Goal: Task Accomplishment & Management: Use online tool/utility

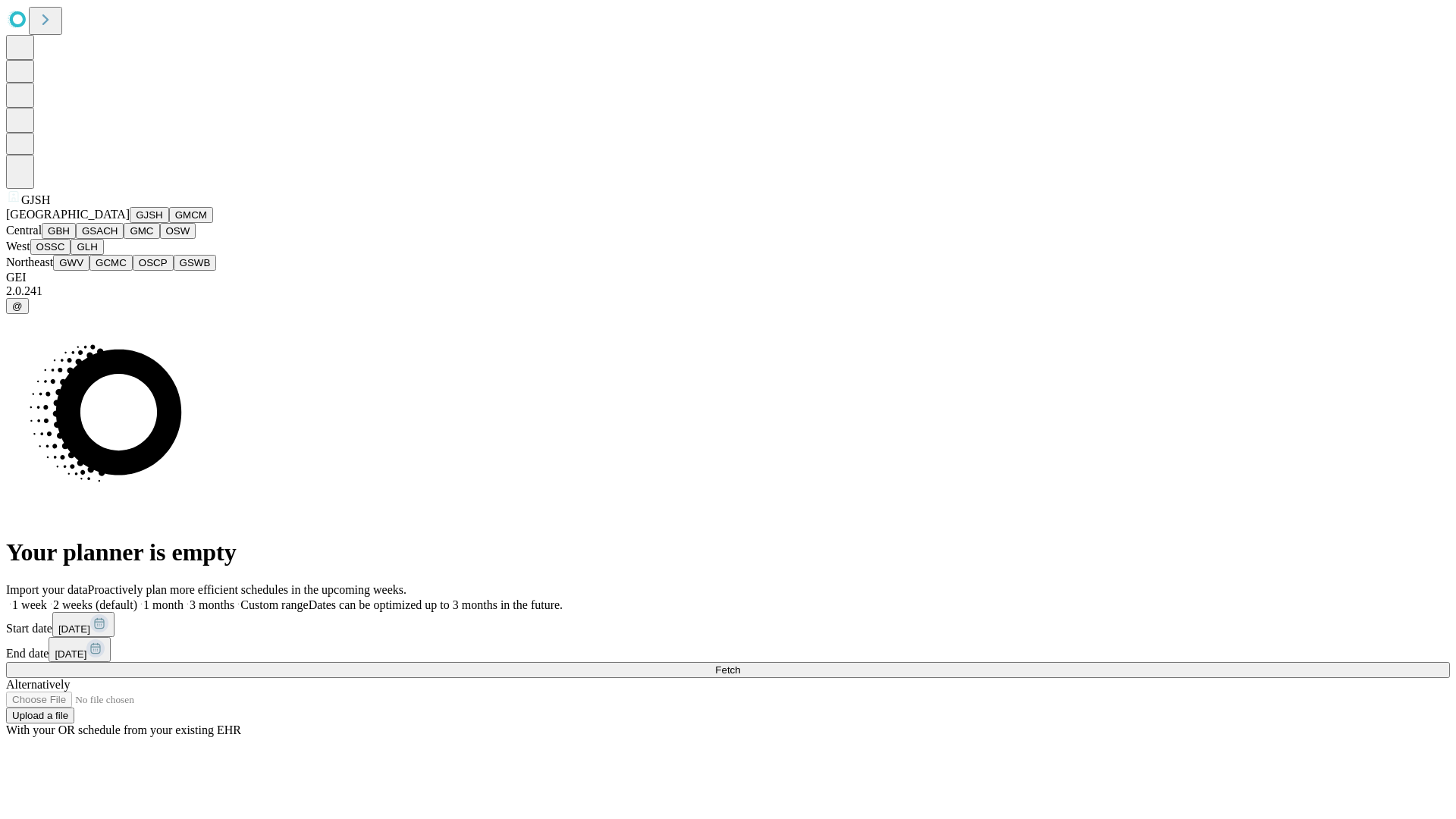
click at [130, 222] on button "GJSH" at bounding box center [149, 215] width 39 height 16
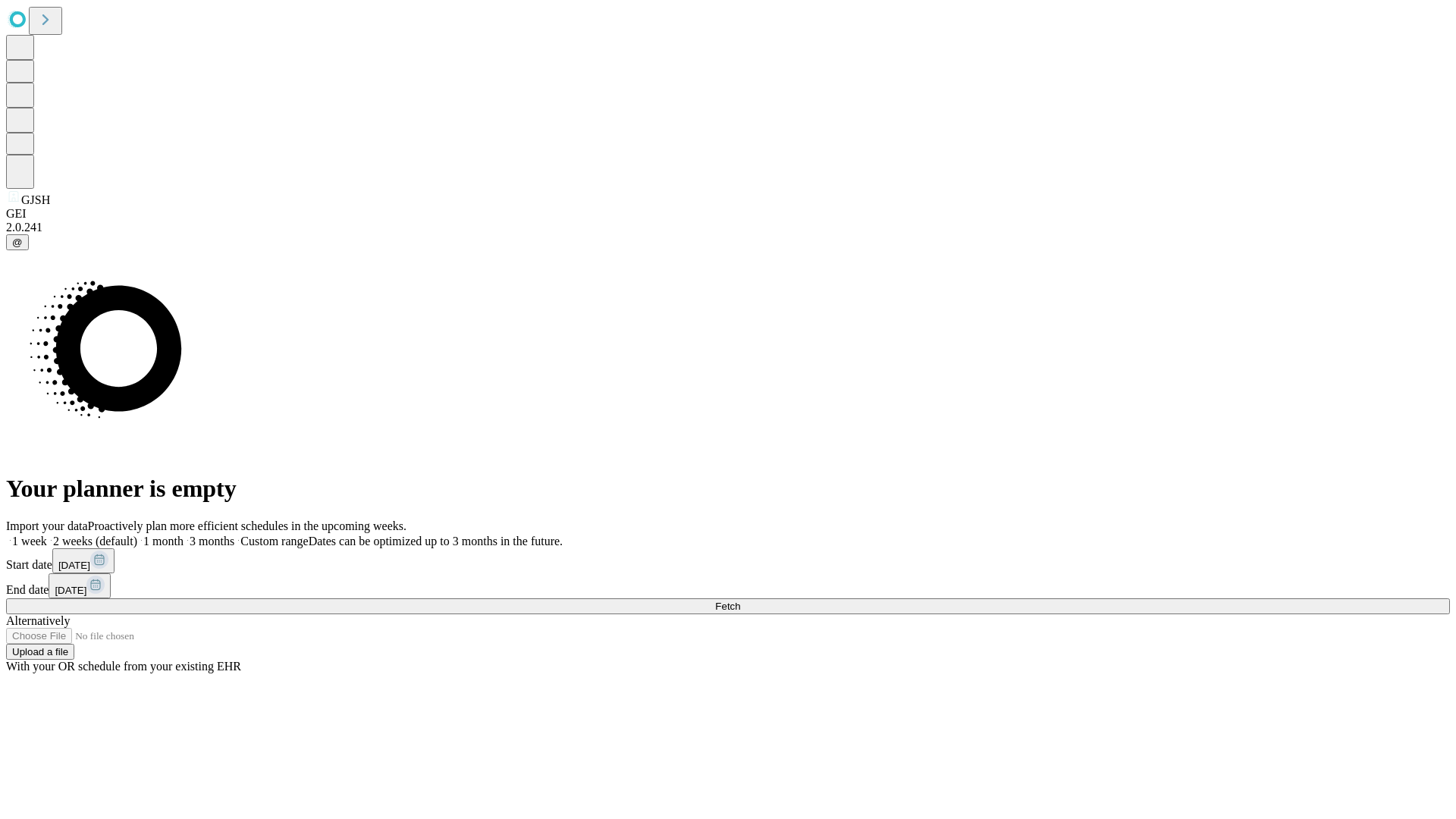
click at [183, 535] on label "1 month" at bounding box center [160, 541] width 46 height 13
click at [740, 600] on span "Fetch" at bounding box center [728, 606] width 25 height 12
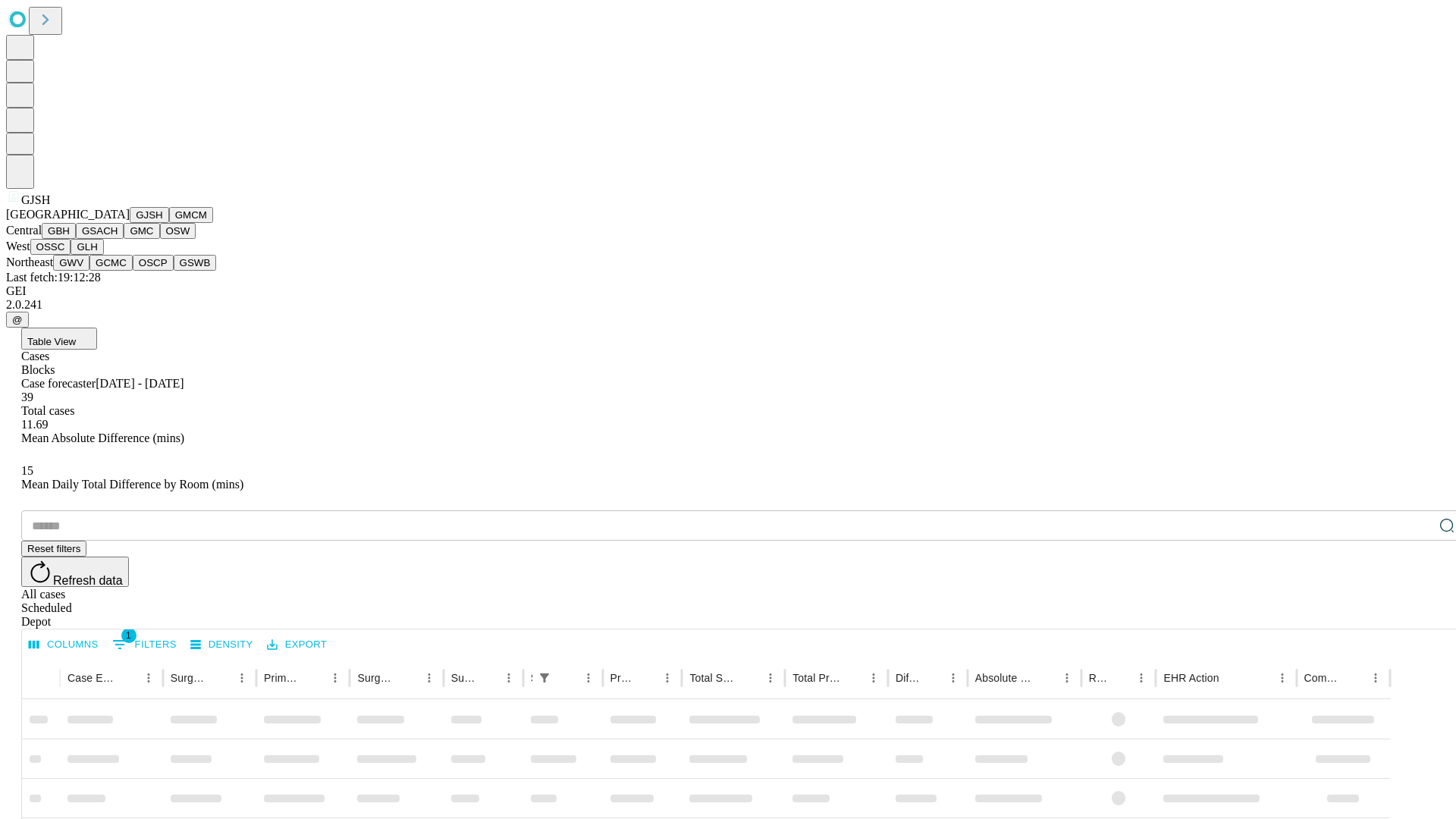
click at [169, 222] on button "GMCM" at bounding box center [191, 215] width 44 height 16
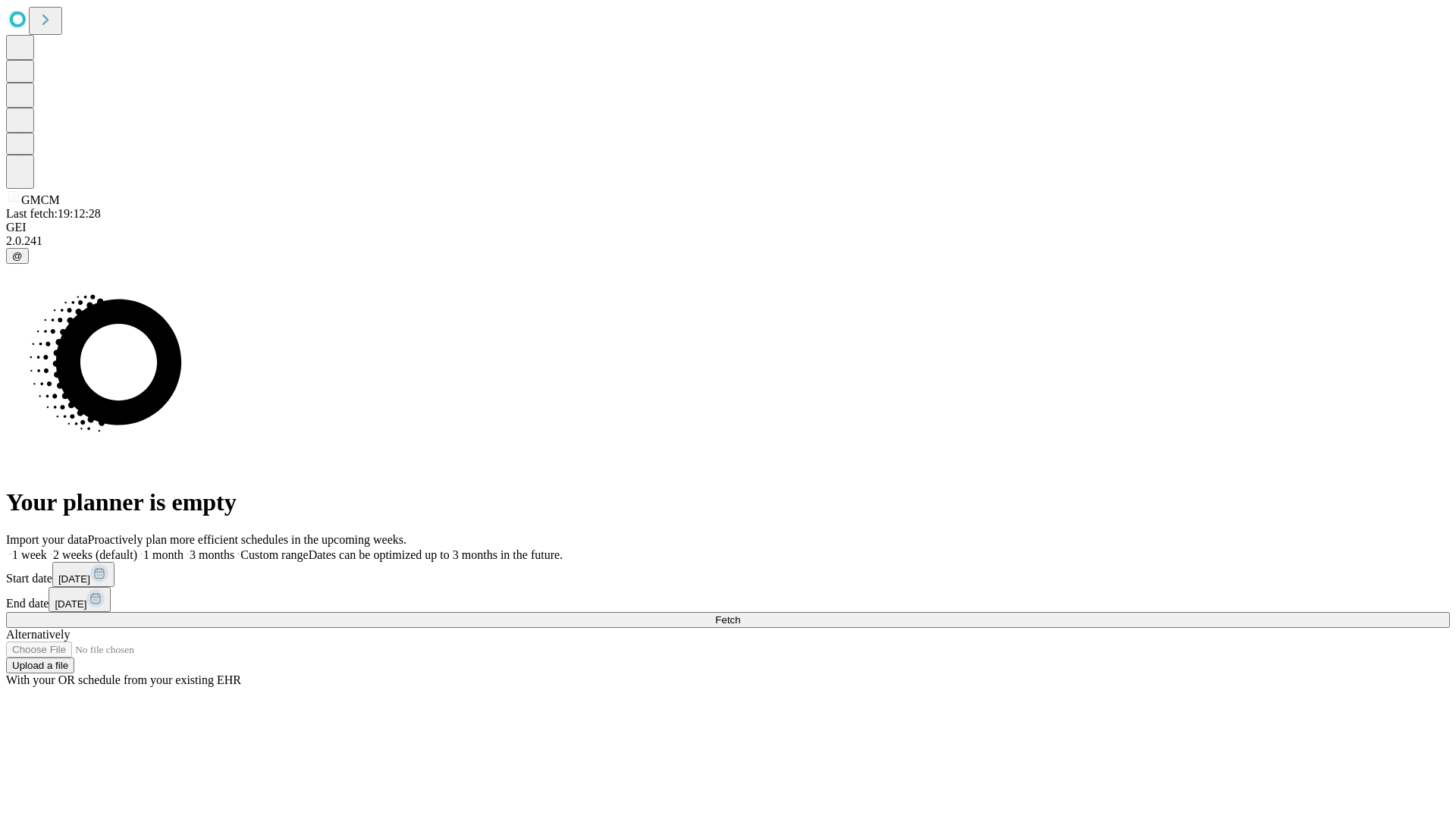
click at [183, 548] on label "1 month" at bounding box center [160, 555] width 46 height 13
click at [740, 614] on span "Fetch" at bounding box center [728, 619] width 25 height 12
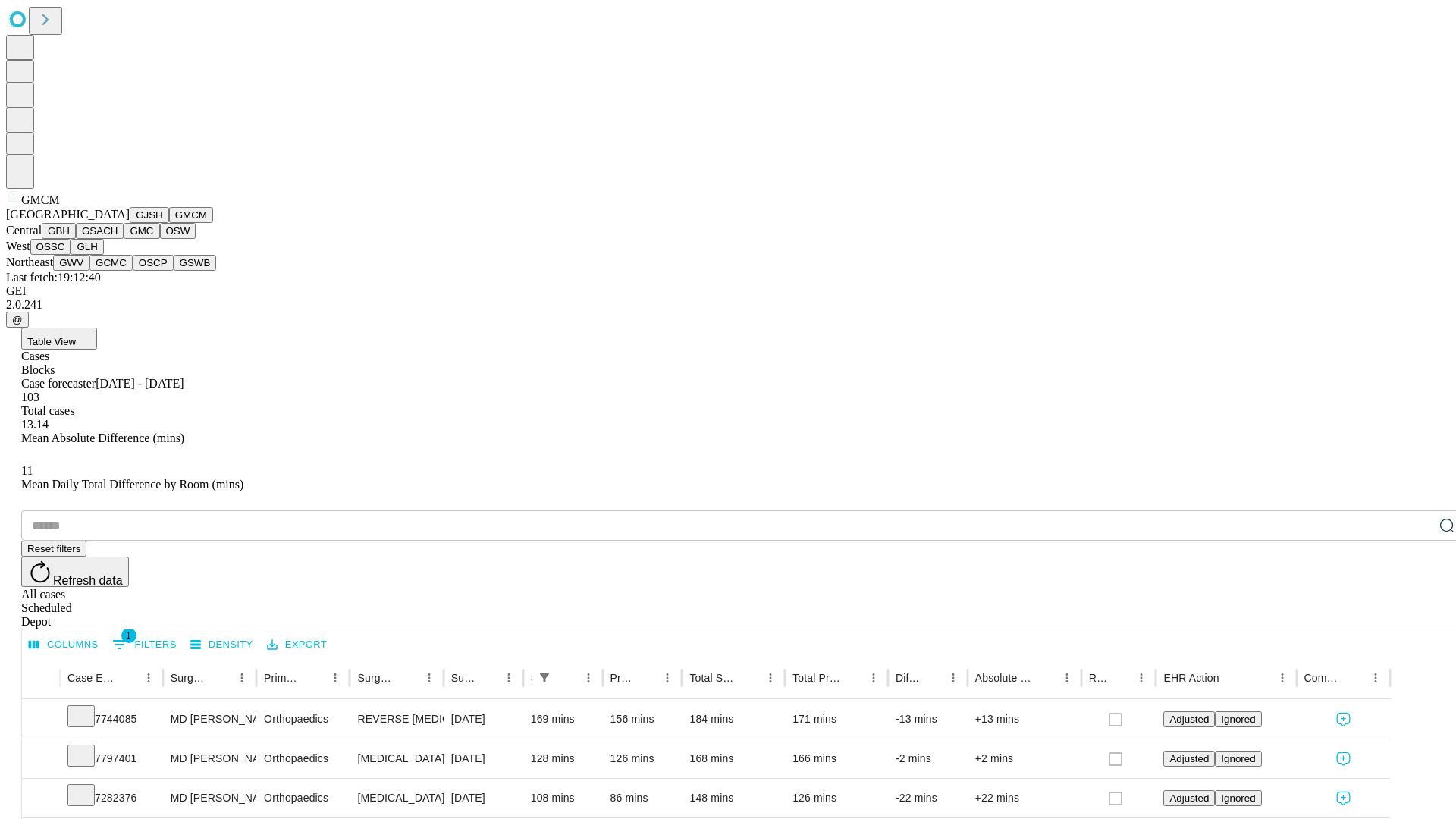
click at [75, 239] on button "GBH" at bounding box center [59, 231] width 35 height 16
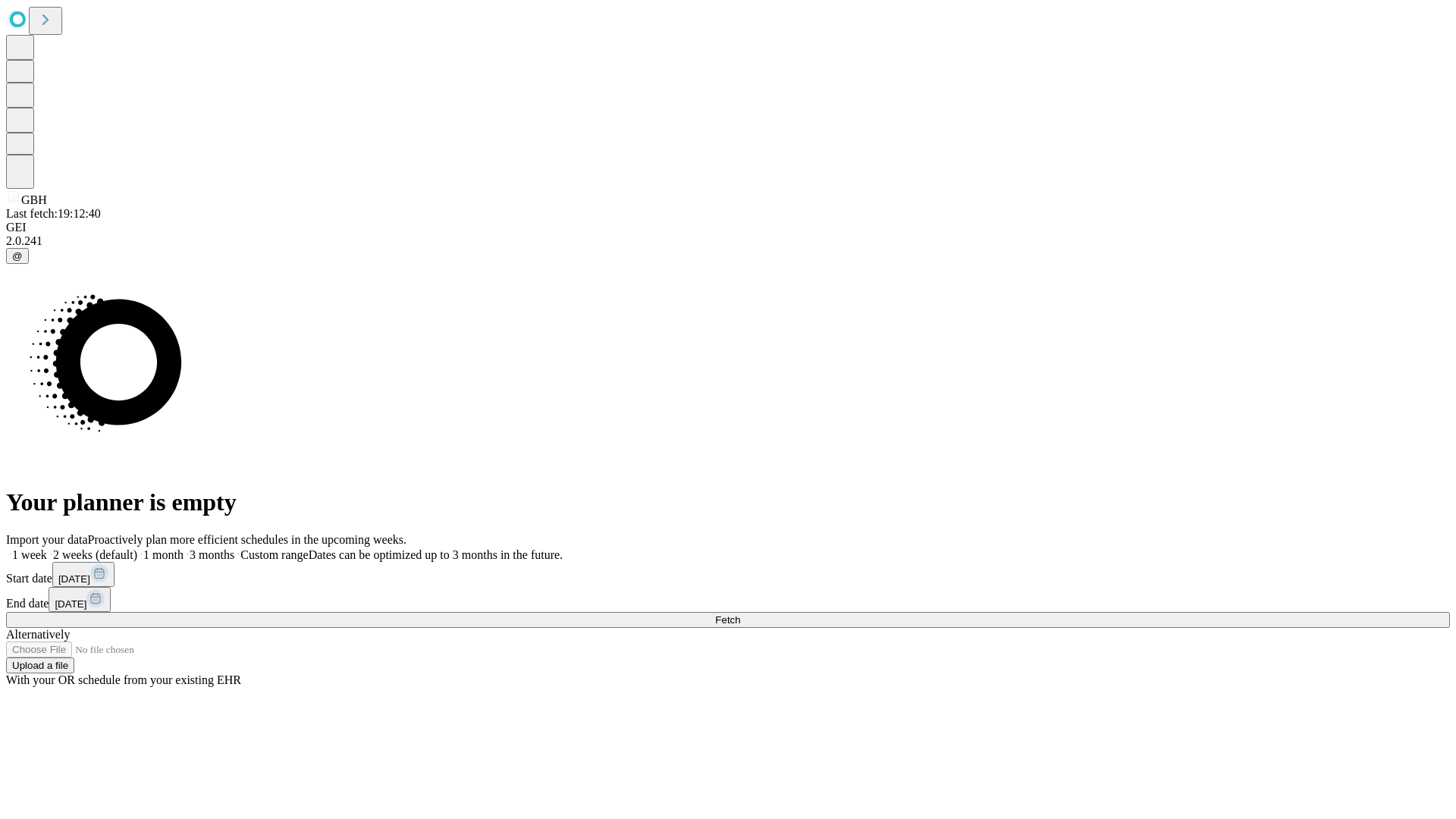
click at [183, 548] on label "1 month" at bounding box center [160, 555] width 46 height 13
click at [740, 614] on span "Fetch" at bounding box center [728, 619] width 25 height 12
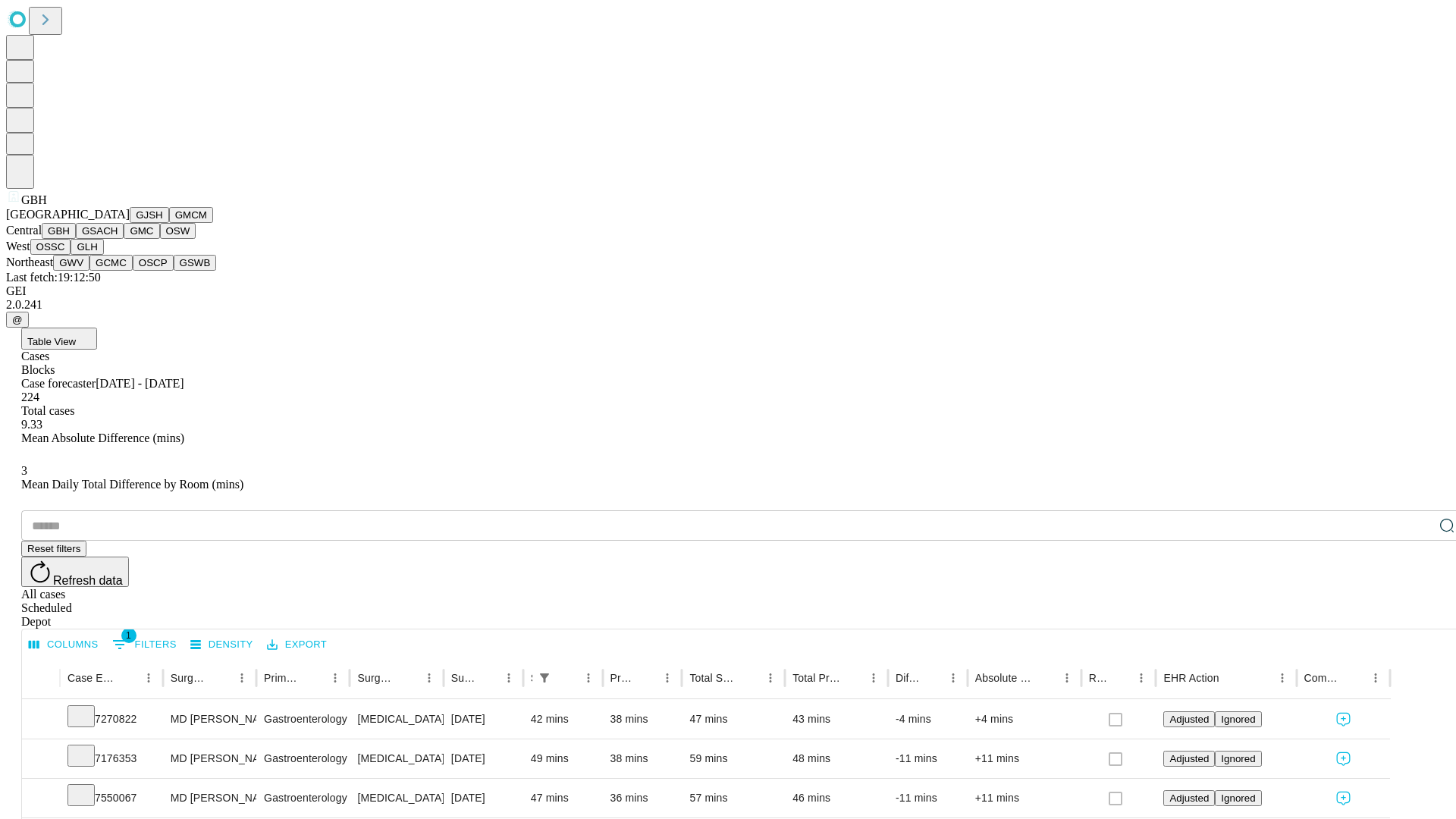
click at [117, 239] on button "GSACH" at bounding box center [99, 231] width 48 height 16
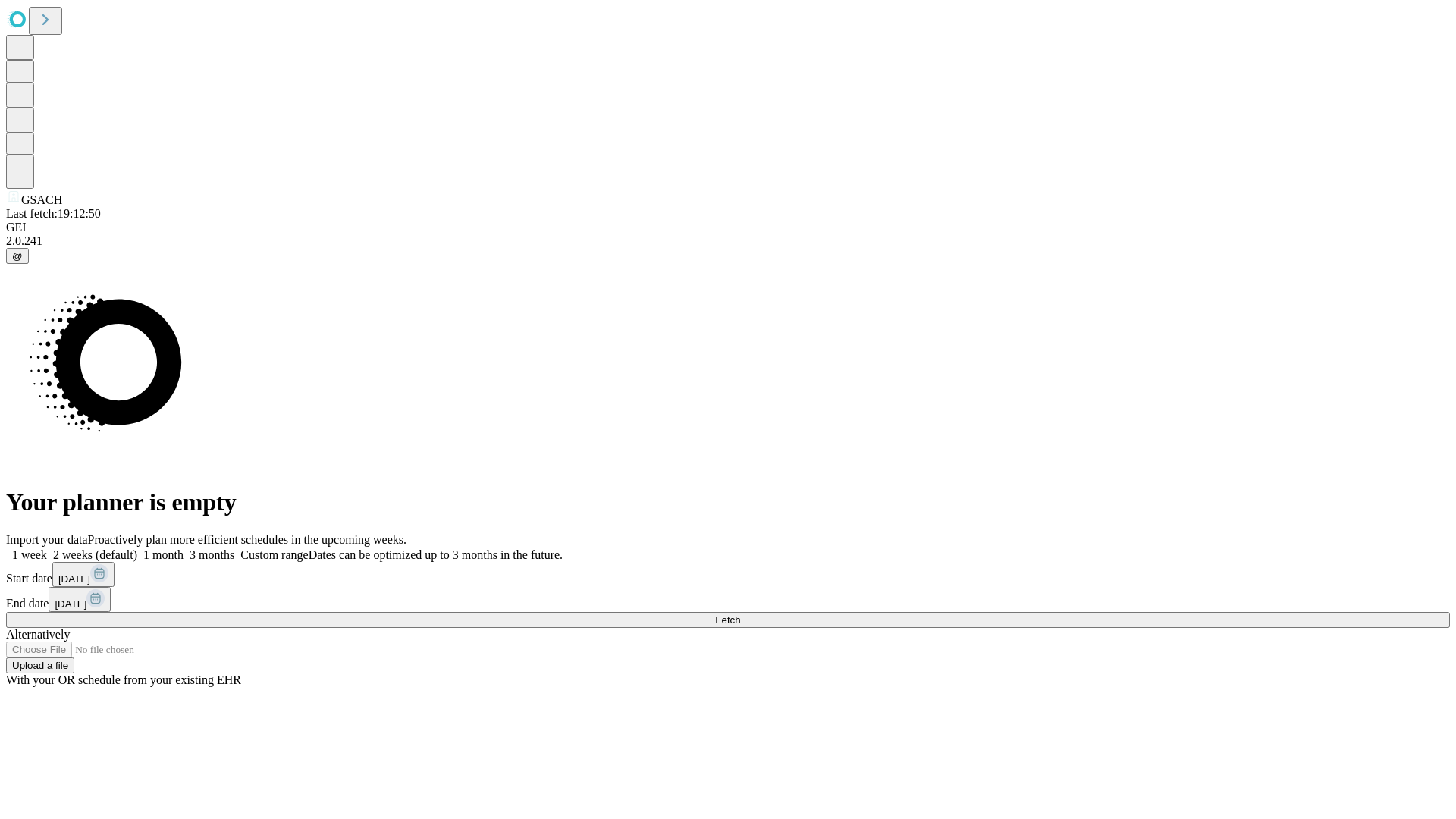
click at [183, 548] on label "1 month" at bounding box center [160, 555] width 46 height 13
click at [740, 614] on span "Fetch" at bounding box center [728, 619] width 25 height 12
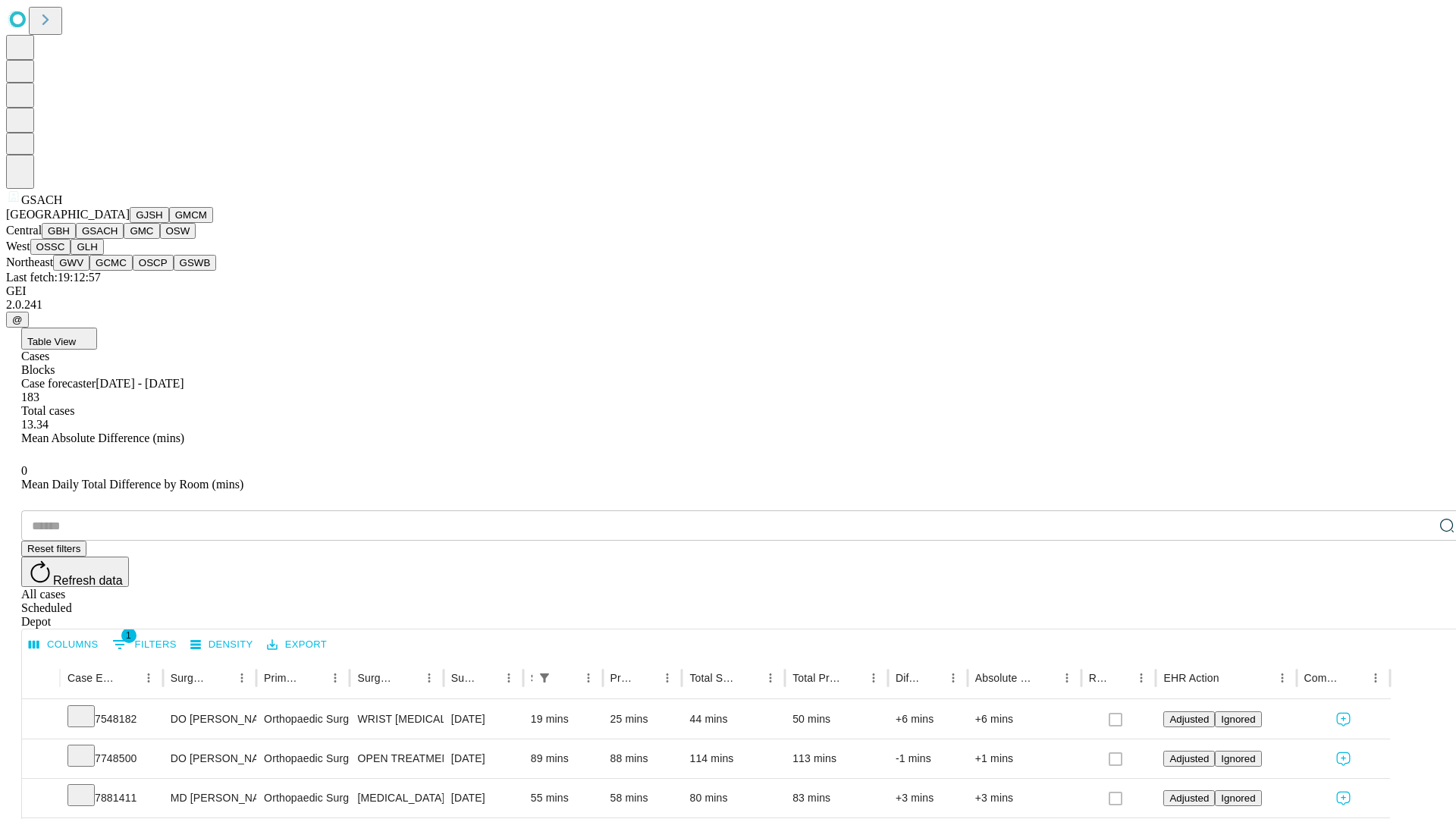
click at [124, 239] on button "GMC" at bounding box center [141, 231] width 35 height 16
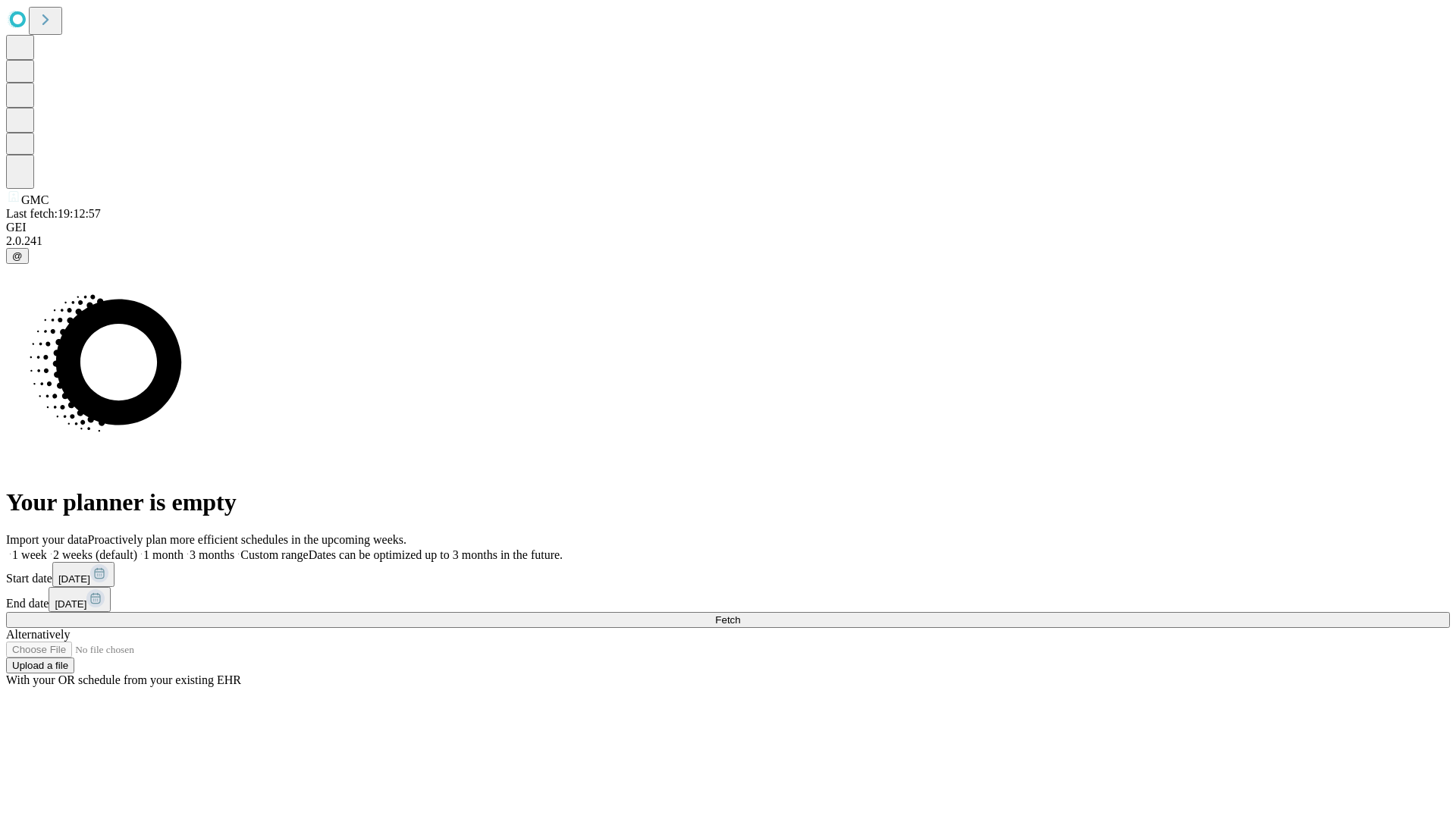
click at [183, 548] on label "1 month" at bounding box center [160, 555] width 46 height 13
click at [740, 614] on span "Fetch" at bounding box center [728, 619] width 25 height 12
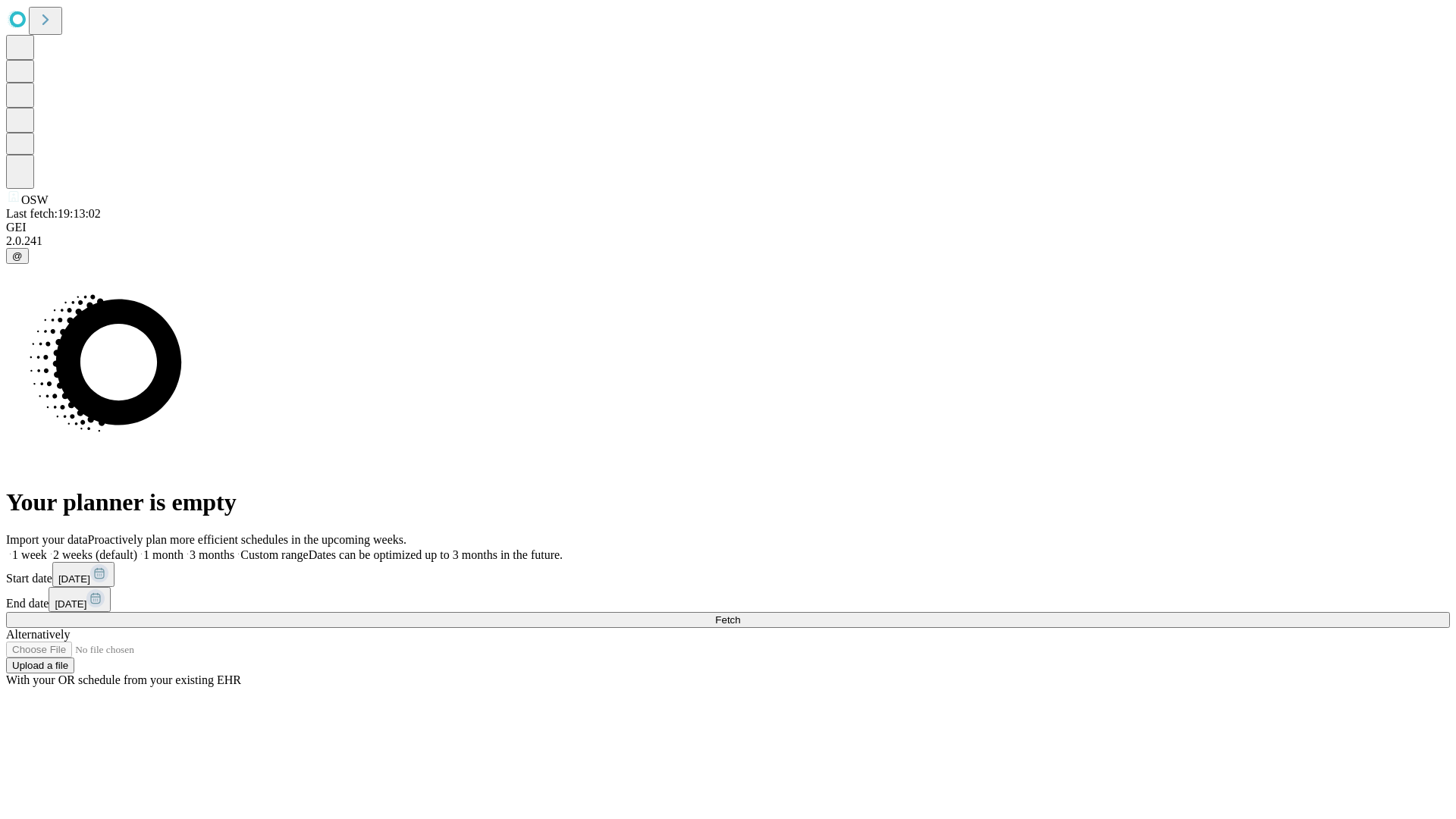
click at [183, 548] on label "1 month" at bounding box center [160, 555] width 46 height 13
click at [740, 614] on span "Fetch" at bounding box center [728, 619] width 25 height 12
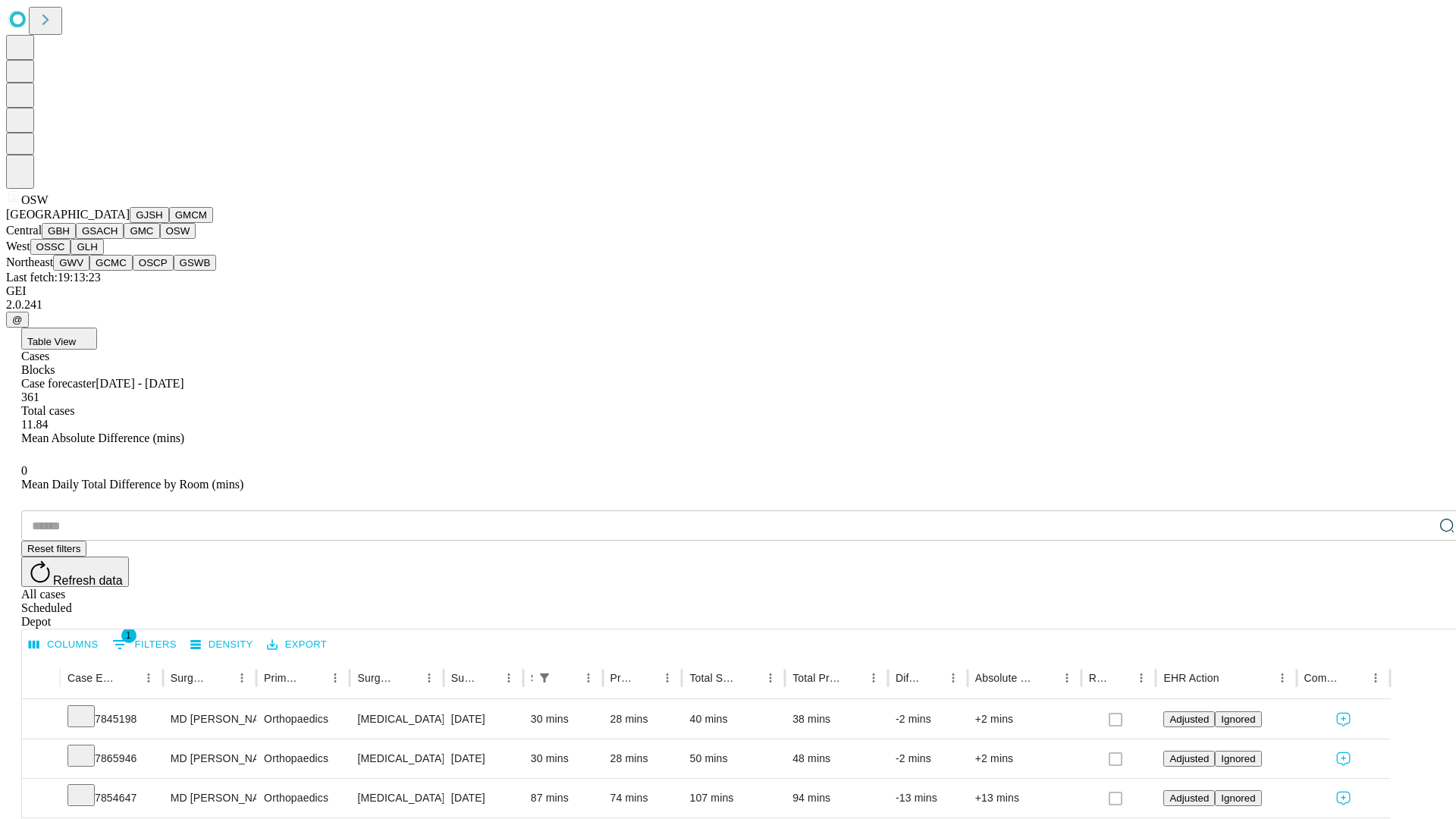
click at [71, 255] on button "OSSC" at bounding box center [50, 247] width 41 height 16
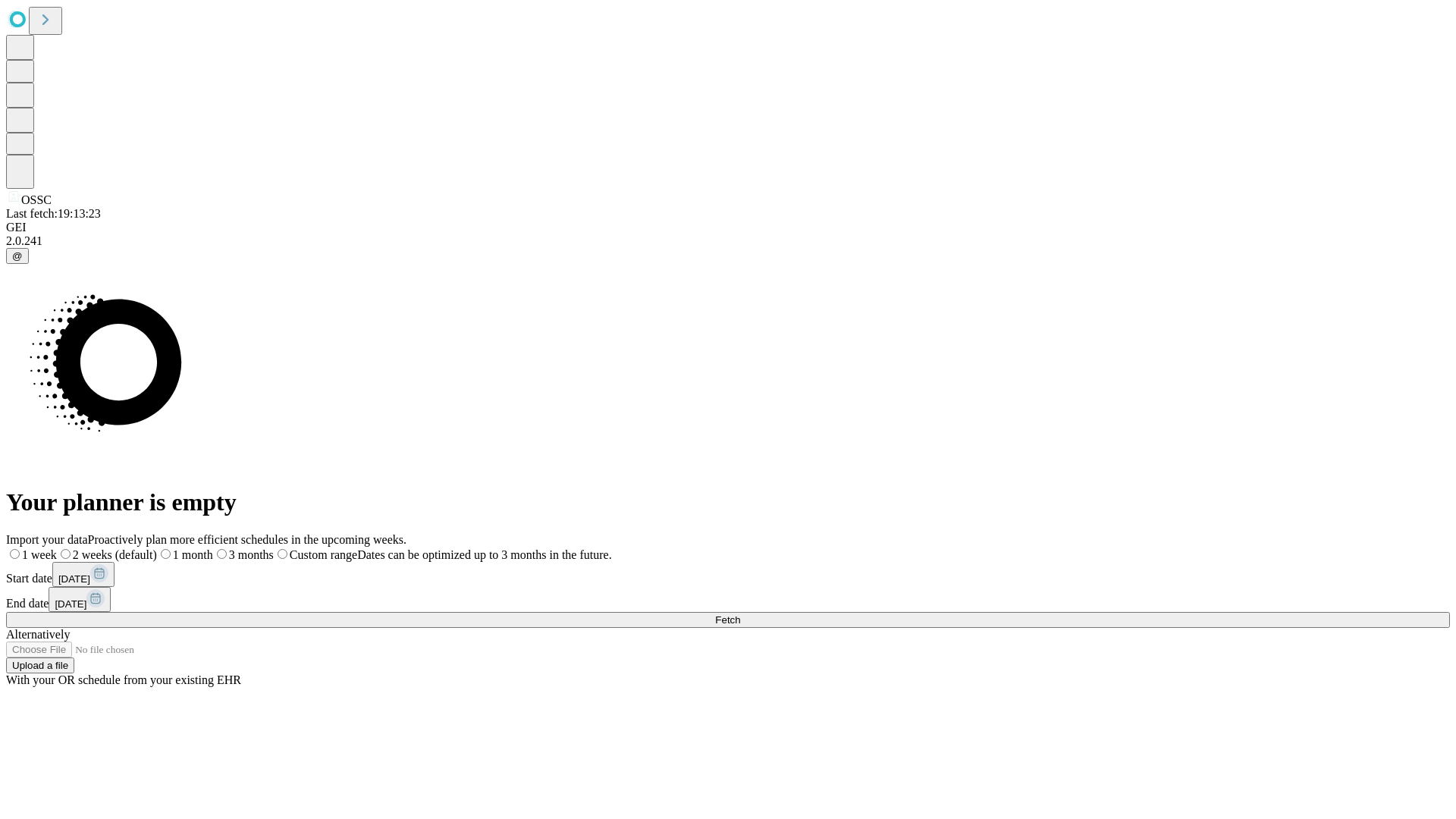
click at [213, 548] on label "1 month" at bounding box center [185, 555] width 56 height 13
click at [740, 614] on span "Fetch" at bounding box center [728, 619] width 25 height 12
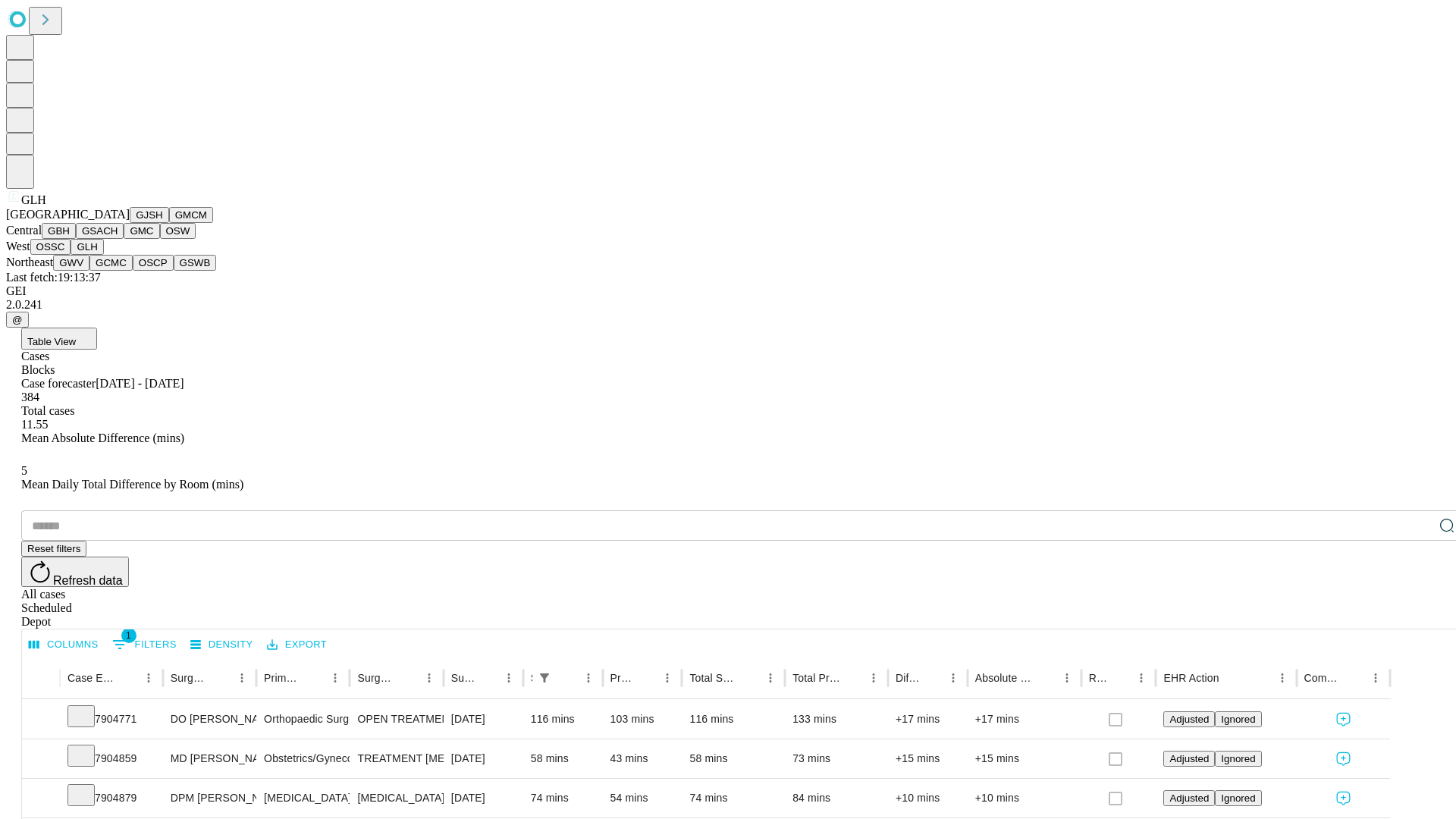
click at [90, 271] on button "GWV" at bounding box center [71, 263] width 36 height 16
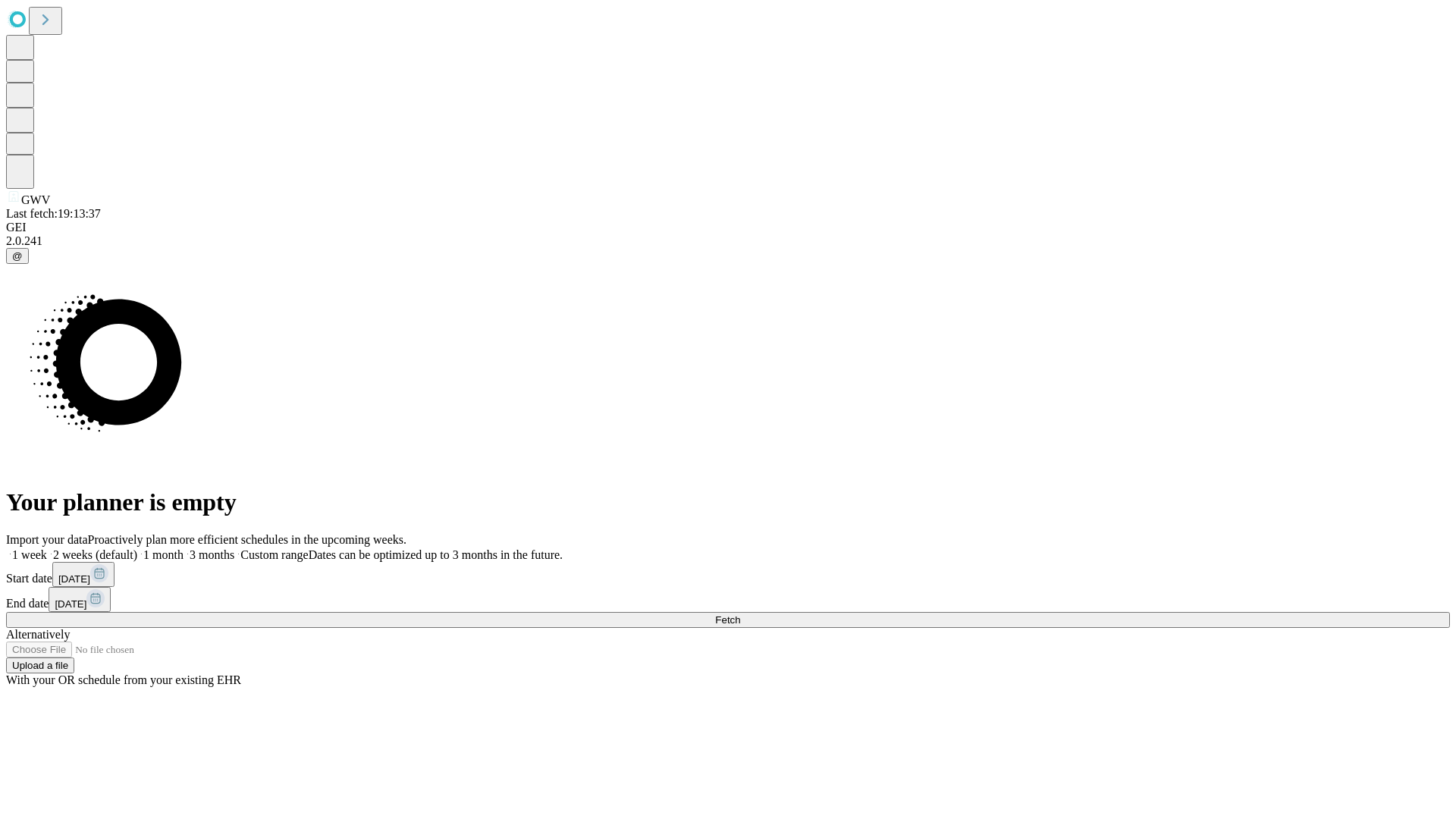
click at [183, 548] on label "1 month" at bounding box center [160, 555] width 46 height 13
click at [740, 614] on span "Fetch" at bounding box center [728, 619] width 25 height 12
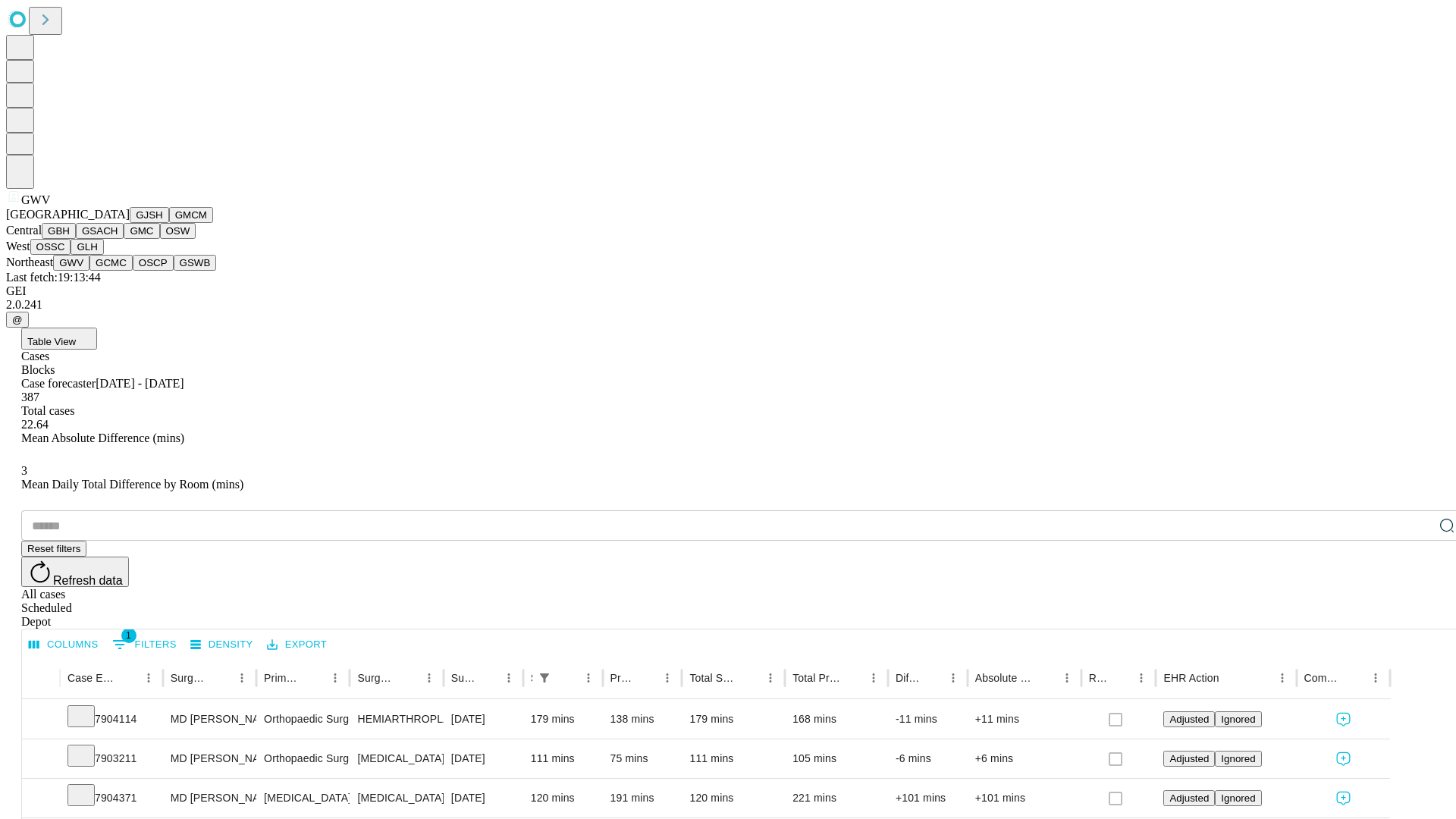
click at [117, 271] on button "GCMC" at bounding box center [112, 263] width 44 height 16
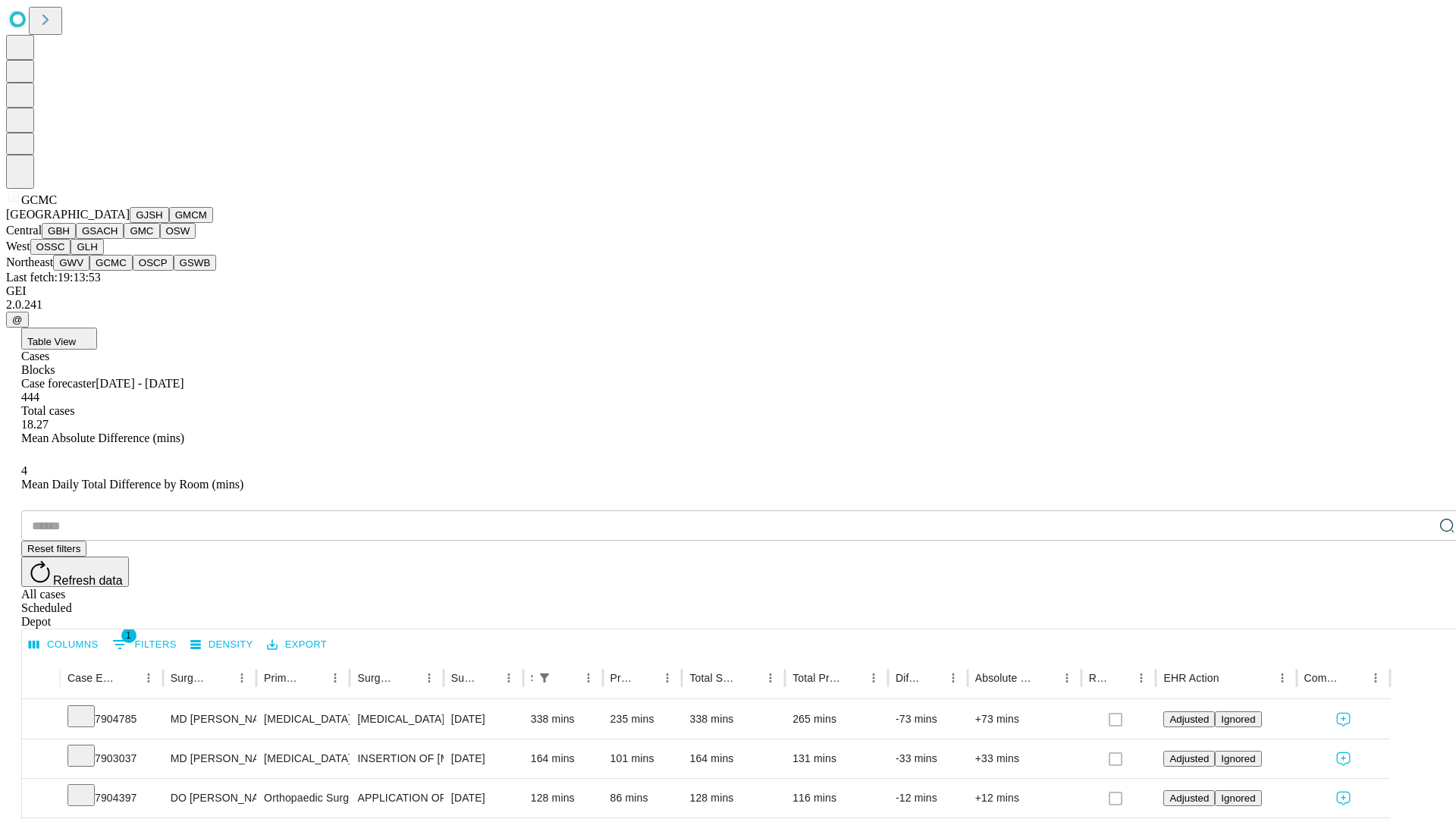
click at [133, 271] on button "OSCP" at bounding box center [153, 263] width 41 height 16
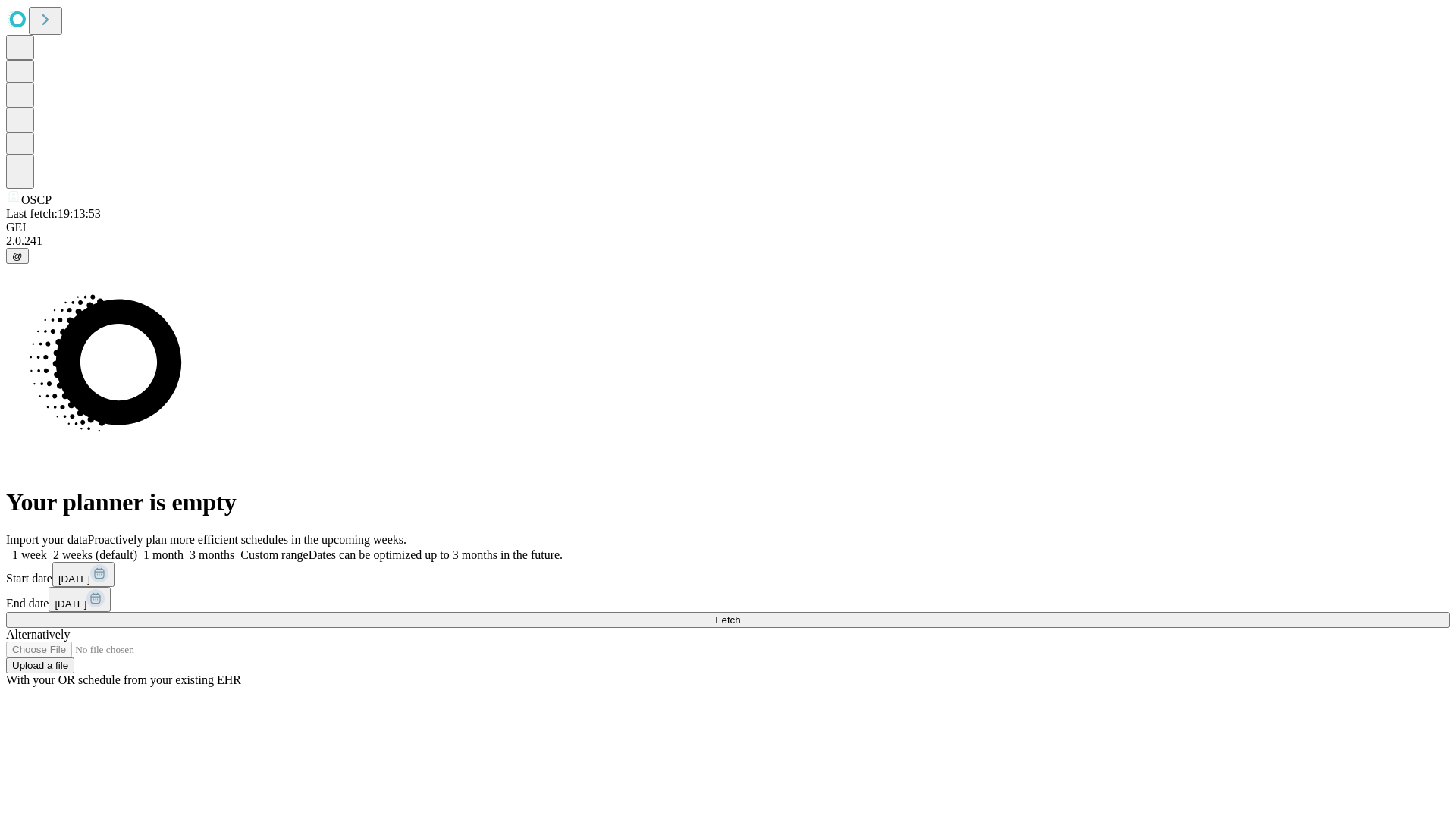
click at [183, 548] on label "1 month" at bounding box center [160, 555] width 46 height 13
click at [740, 614] on span "Fetch" at bounding box center [728, 619] width 25 height 12
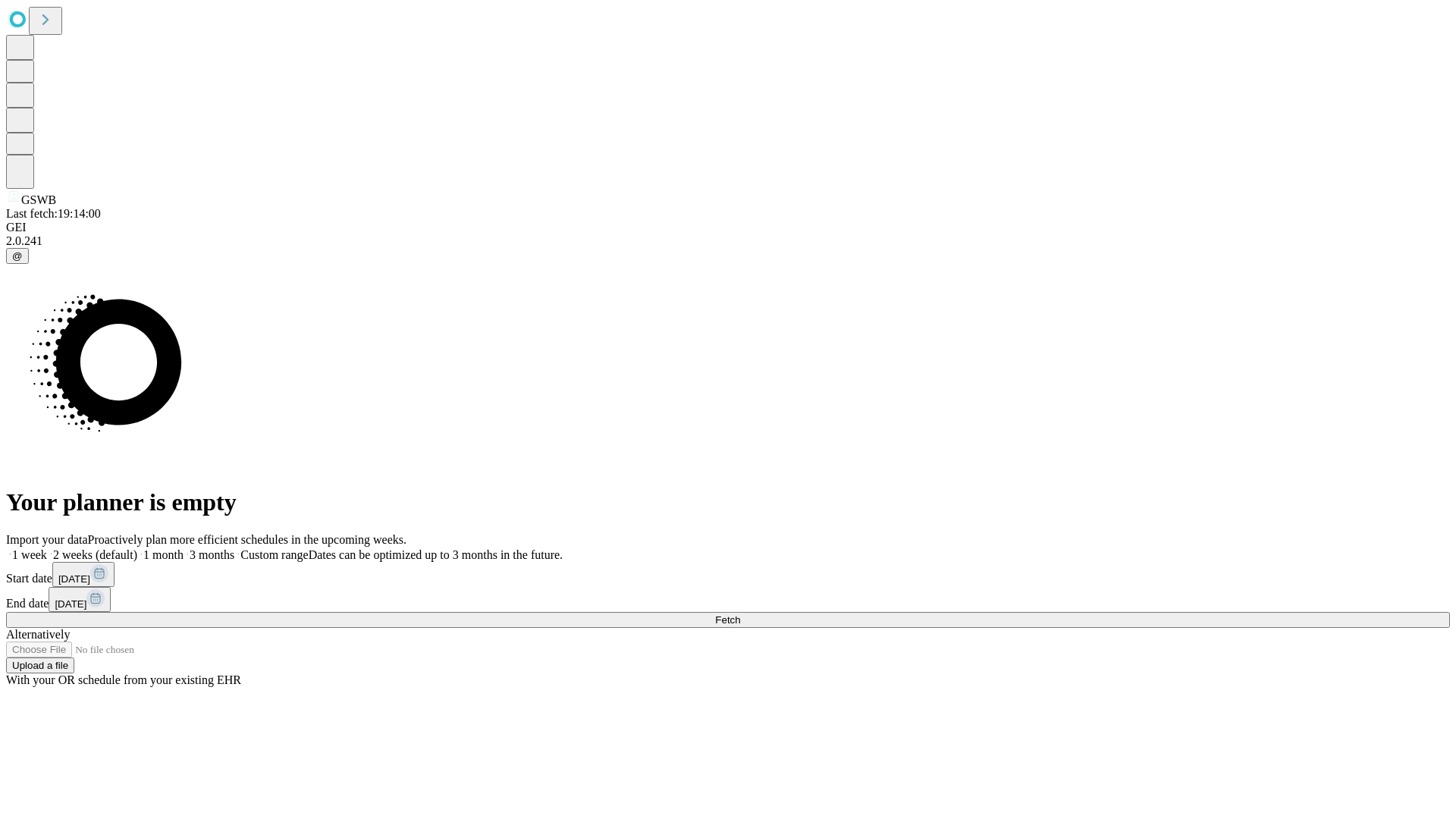
click at [183, 548] on label "1 month" at bounding box center [160, 555] width 46 height 13
click at [740, 614] on span "Fetch" at bounding box center [728, 619] width 25 height 12
